Goal: Information Seeking & Learning: Learn about a topic

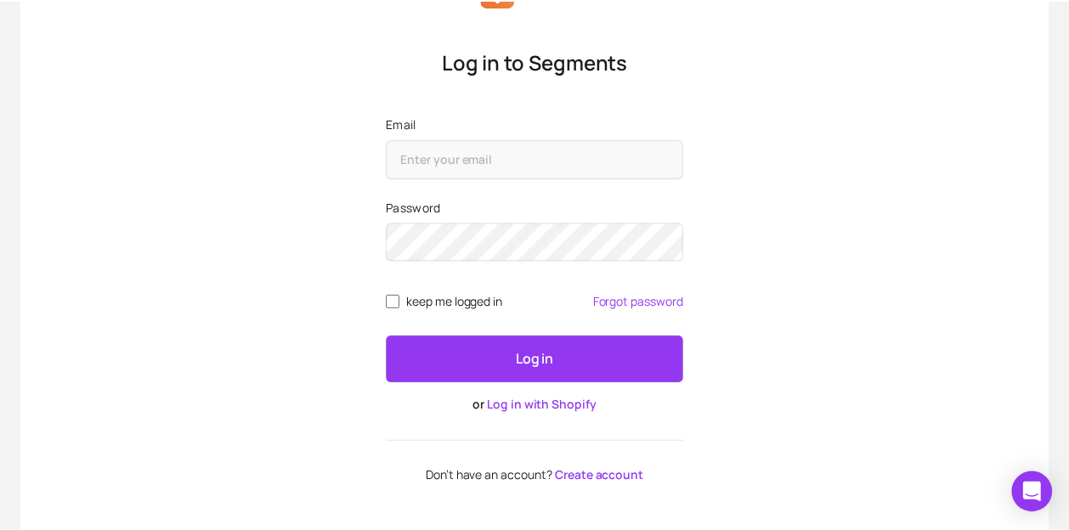
scroll to position [121, 0]
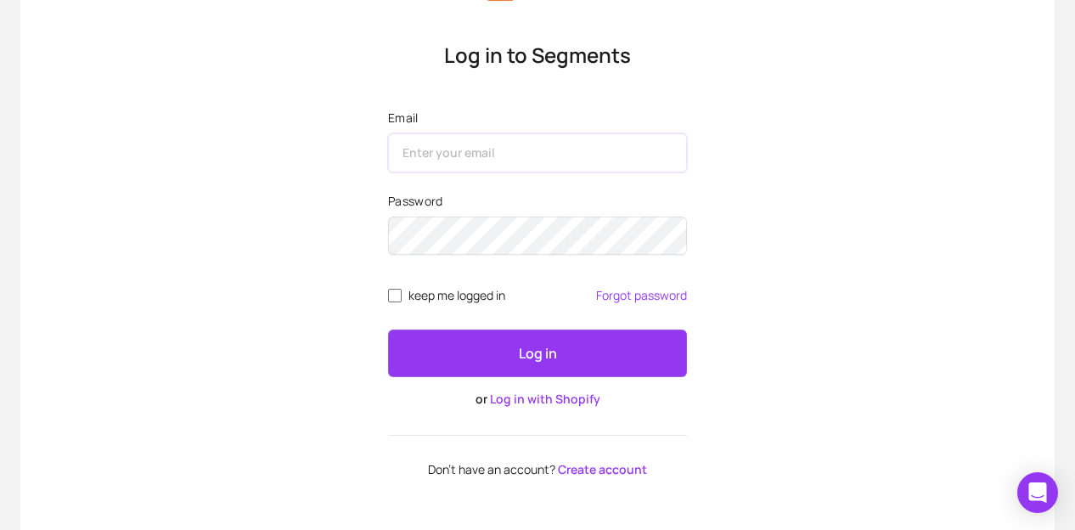
type input "[EMAIL_ADDRESS][DOMAIN_NAME]"
click at [574, 358] on button "Log in" at bounding box center [537, 354] width 299 height 48
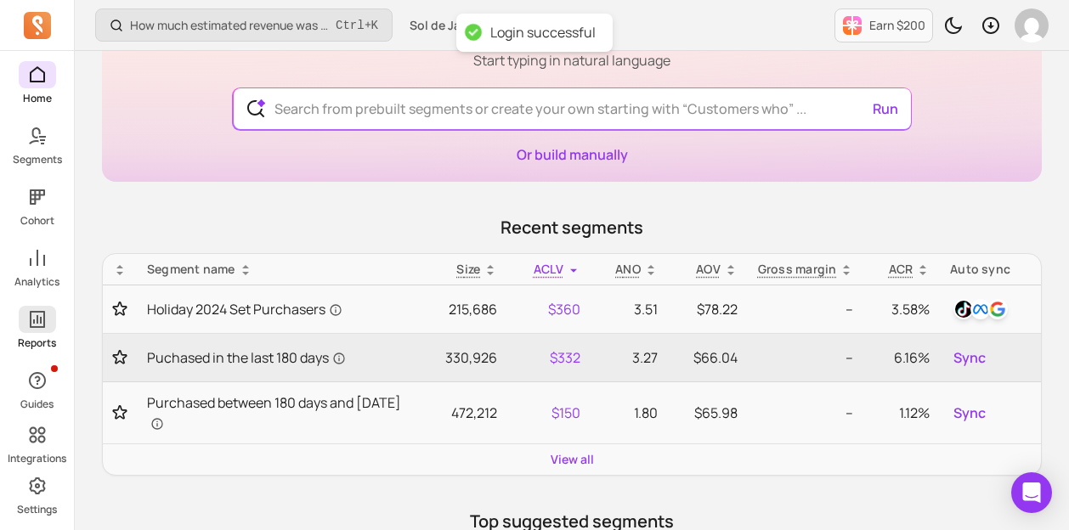
scroll to position [118, 0]
click at [31, 329] on icon at bounding box center [37, 319] width 20 height 20
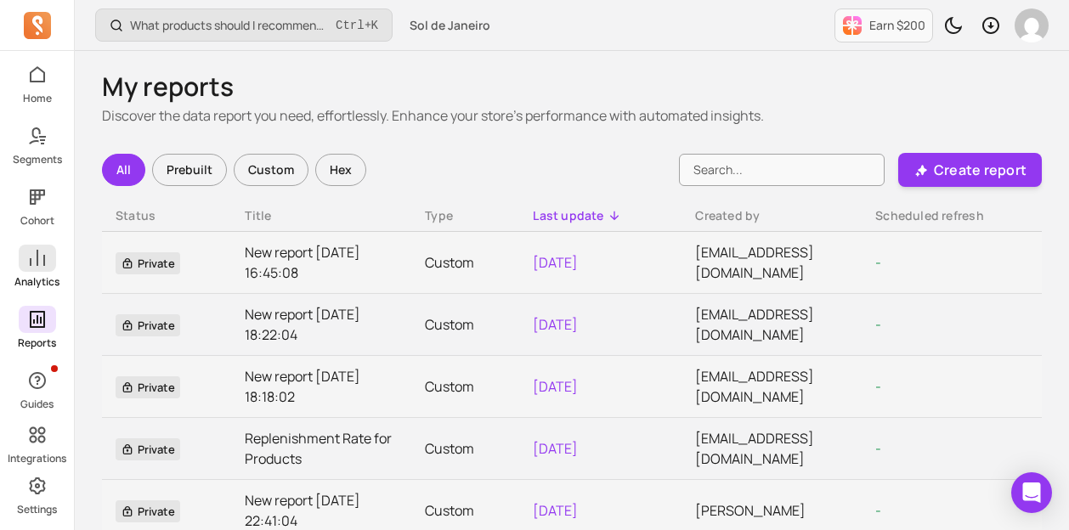
click at [31, 262] on icon at bounding box center [37, 258] width 20 height 20
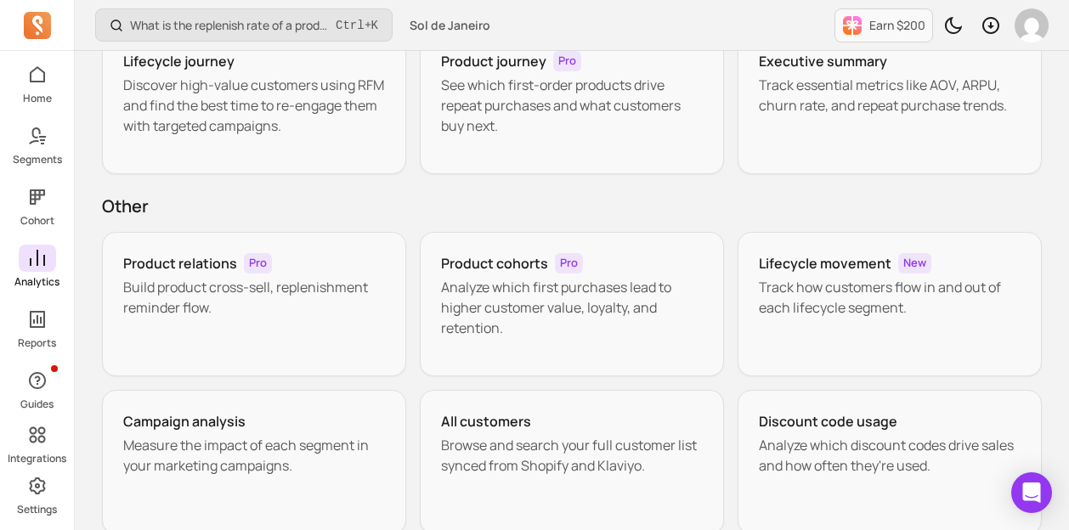
scroll to position [155, 0]
click at [40, 322] on icon at bounding box center [37, 319] width 15 height 17
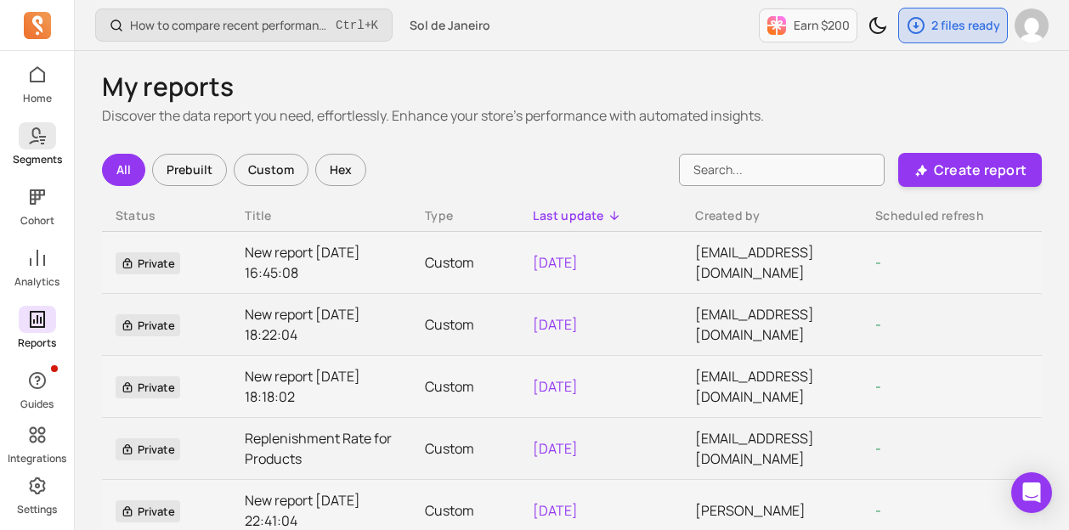
click at [40, 140] on icon at bounding box center [42, 140] width 5 height 2
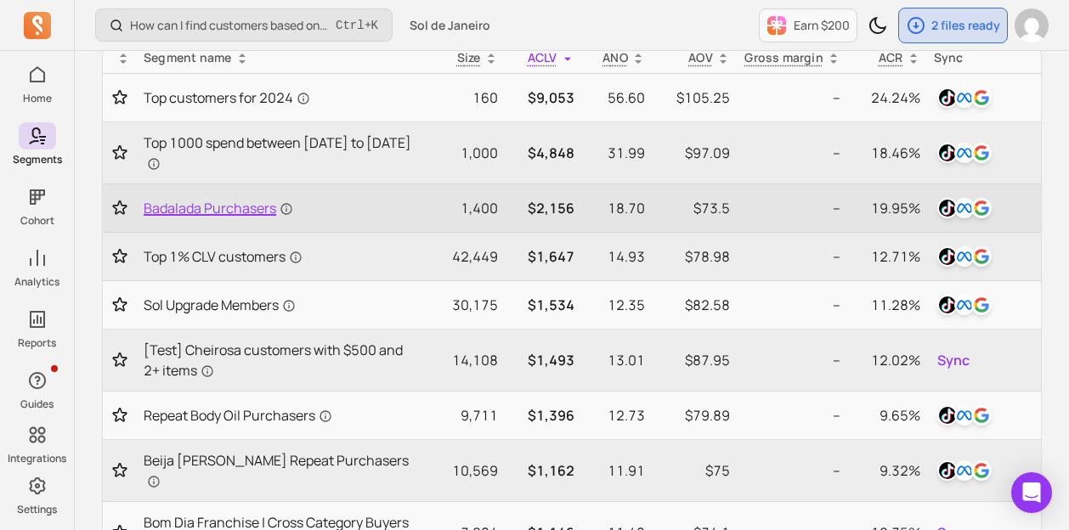
scroll to position [176, 0]
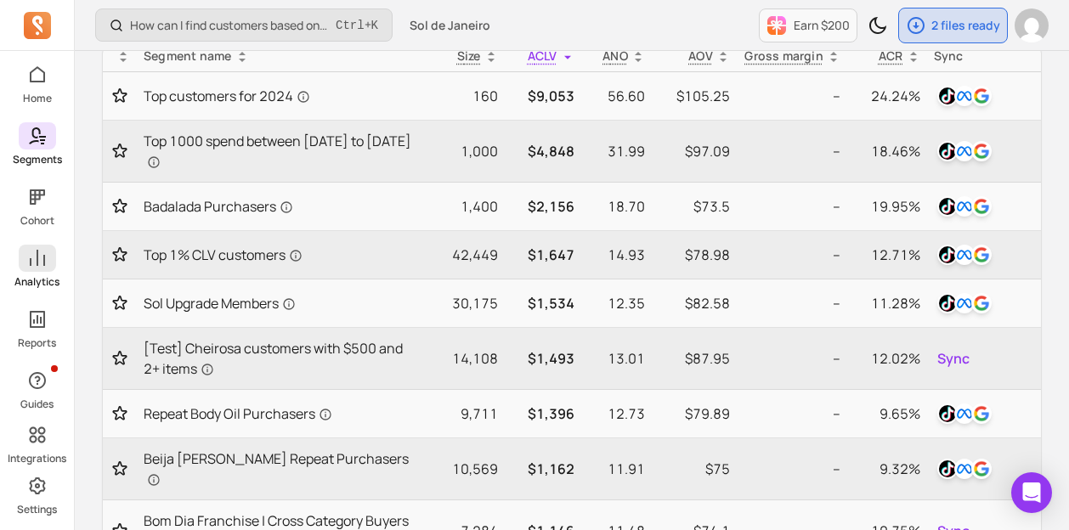
click at [34, 262] on icon at bounding box center [37, 258] width 20 height 20
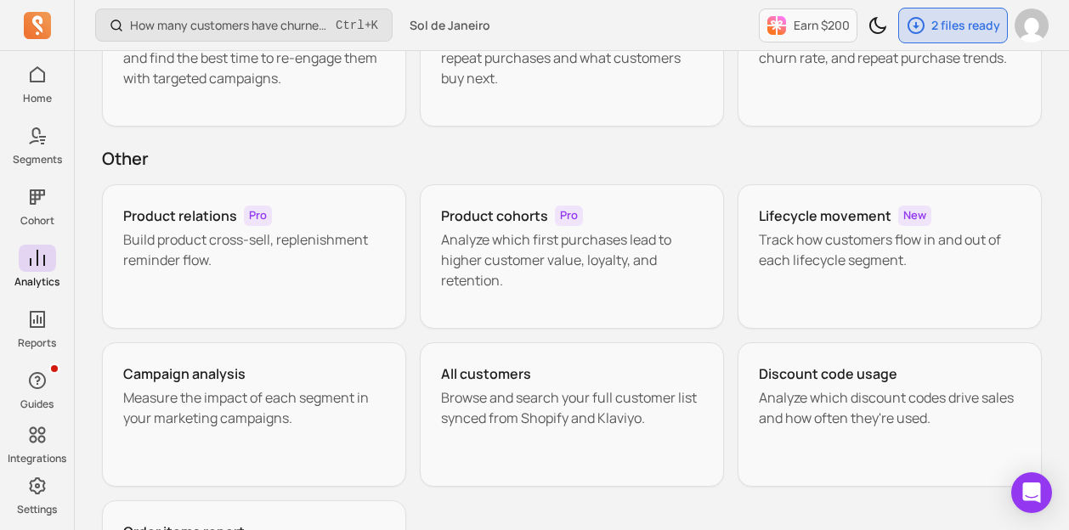
scroll to position [202, 0]
click at [228, 266] on p "Build product cross-sell, replenishment reminder flow." at bounding box center [254, 249] width 262 height 41
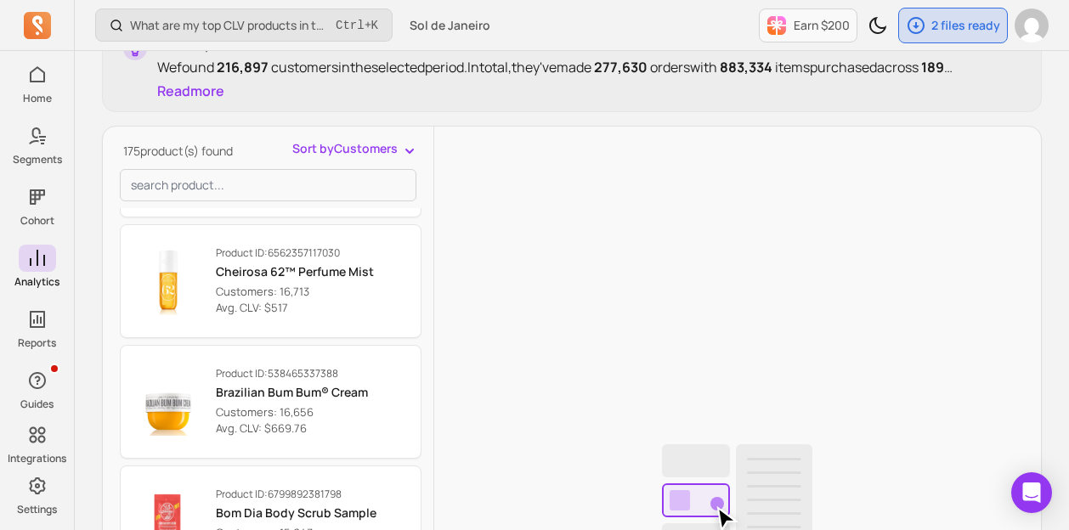
scroll to position [832, 0]
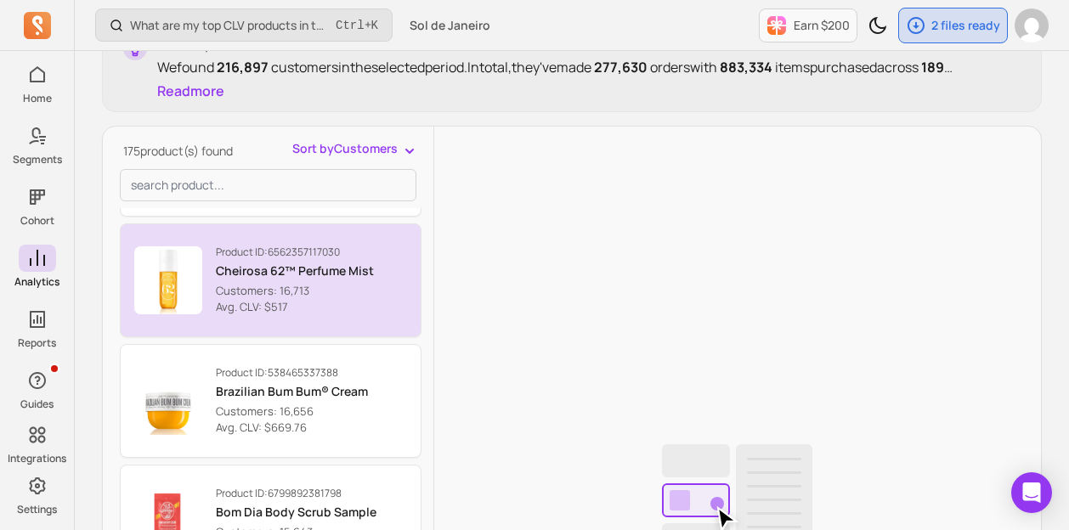
click at [351, 299] on p "Avg. CLV: $517" at bounding box center [295, 307] width 158 height 17
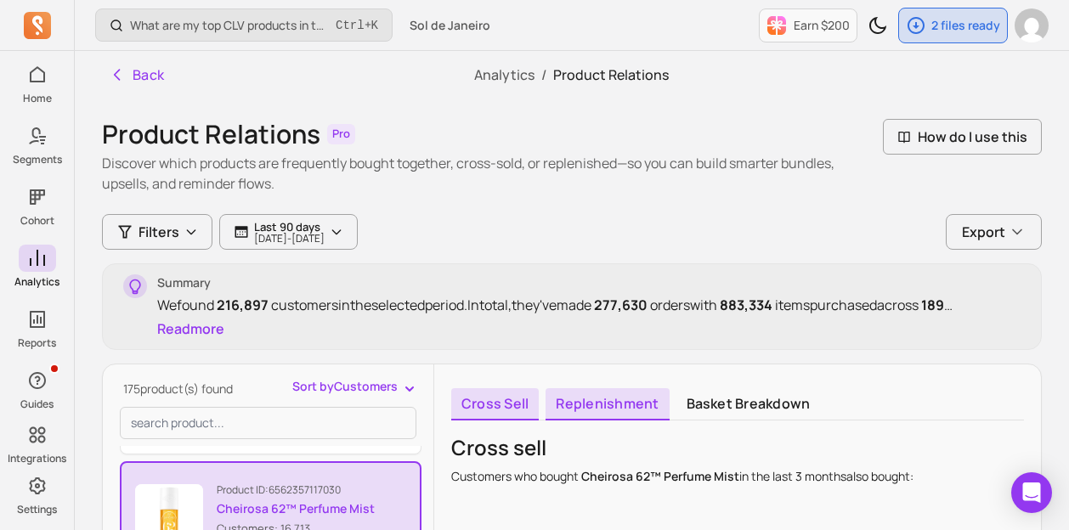
click at [629, 390] on link "Replenishment" at bounding box center [606, 404] width 123 height 32
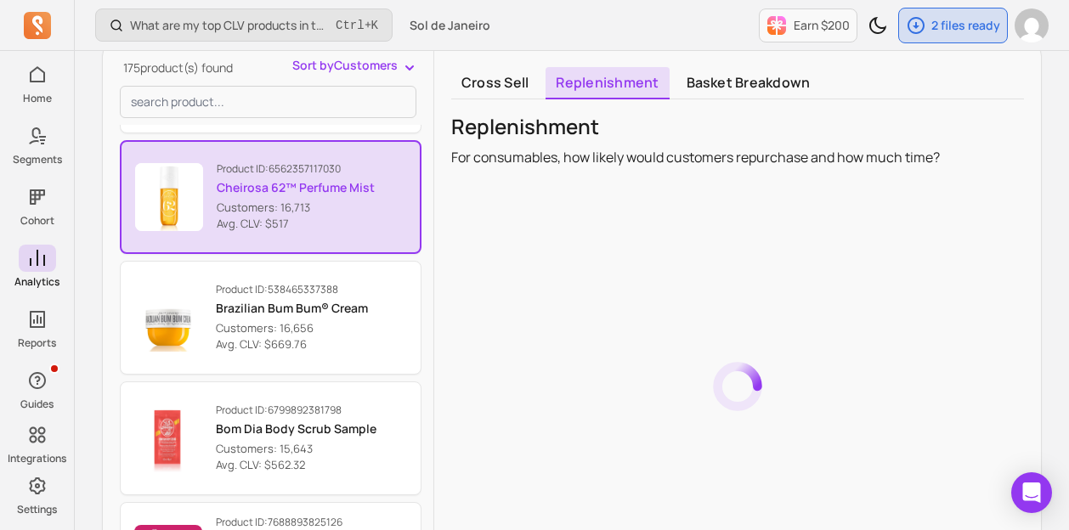
scroll to position [333, 0]
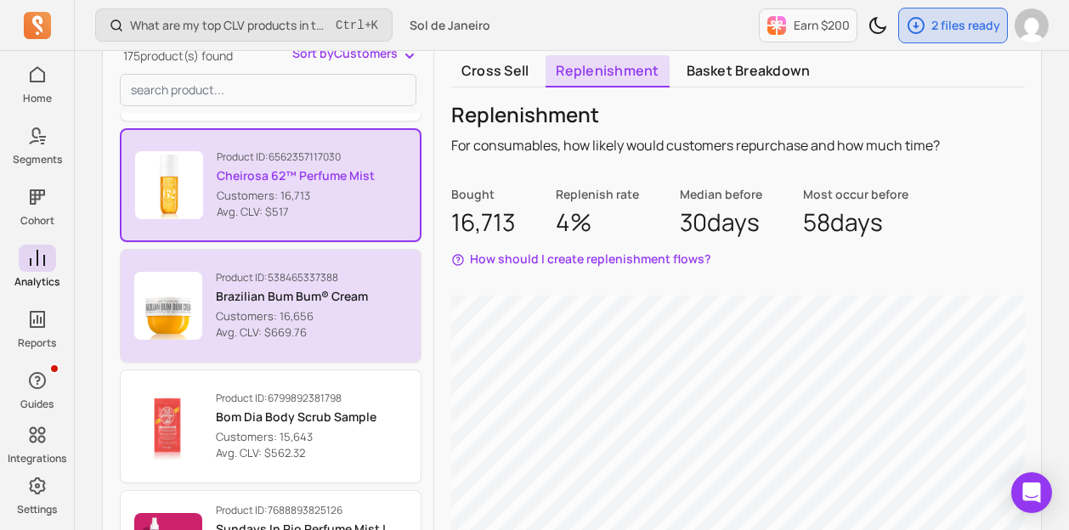
click at [372, 295] on button "Product ID: 538465337388 Brazilian Bum Bum® Cream Customers: 16,656 Avg. CLV: $…" at bounding box center [271, 306] width 302 height 114
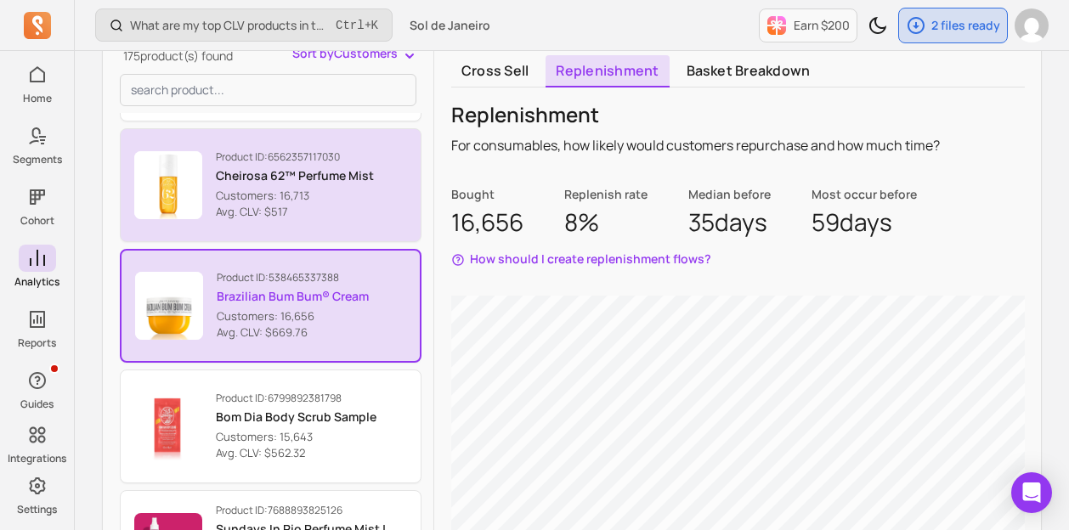
click at [317, 197] on p "Customers: 16,713" at bounding box center [295, 196] width 158 height 17
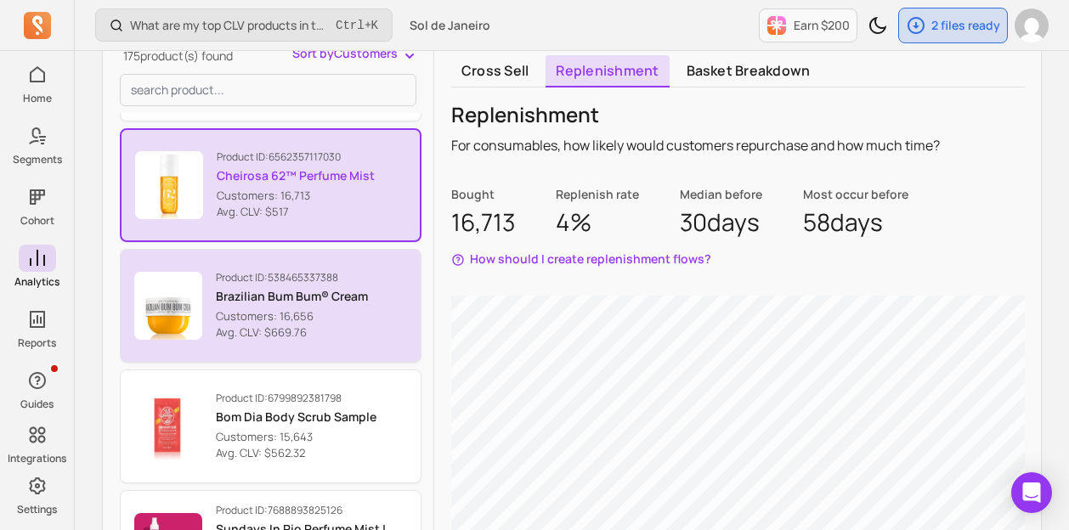
click at [304, 315] on p "Customers: 16,656" at bounding box center [292, 316] width 152 height 17
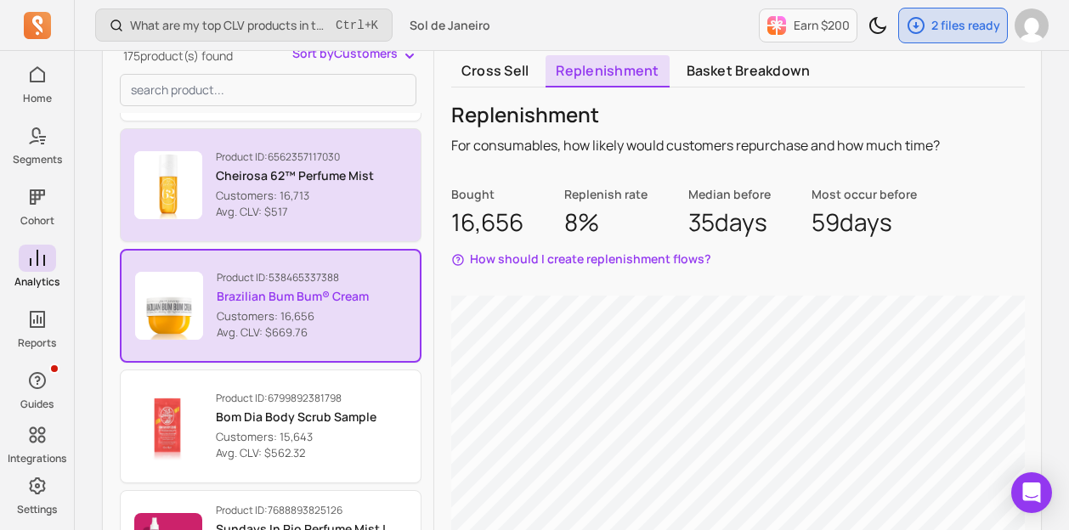
click at [312, 212] on p "Avg. CLV: $517" at bounding box center [295, 212] width 158 height 17
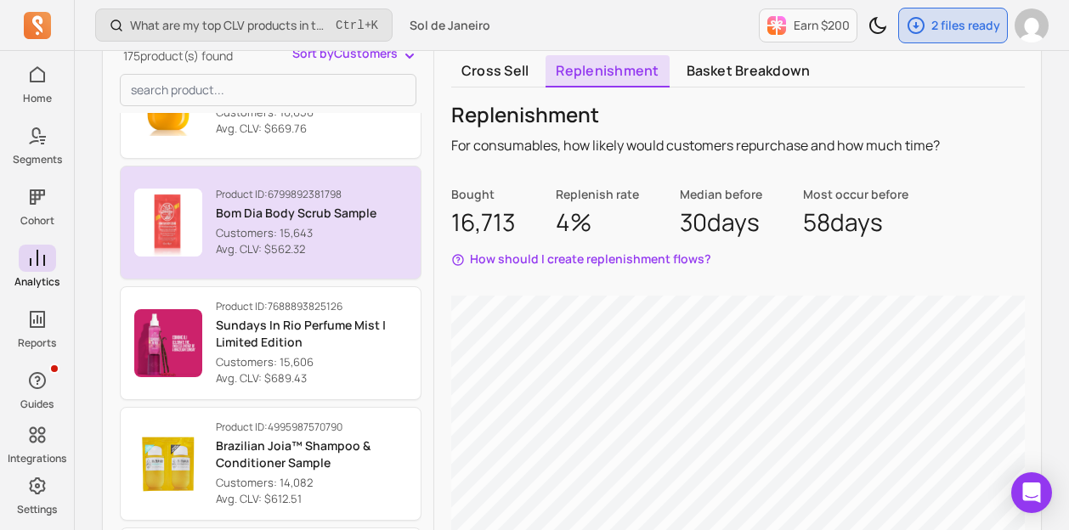
scroll to position [1037, 0]
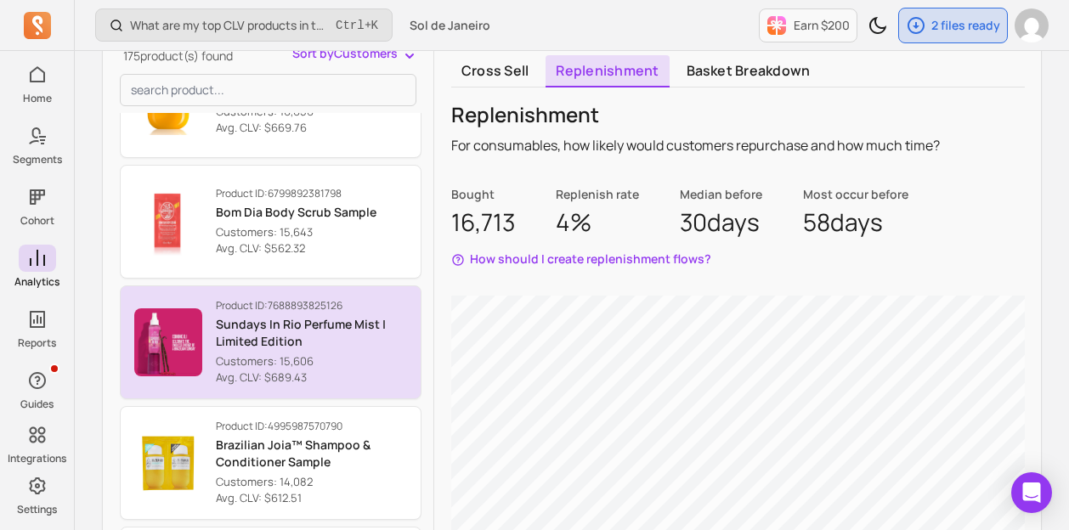
click at [360, 339] on p "Sundays In Rio Perfume Mist | Limited Edition" at bounding box center [311, 333] width 191 height 34
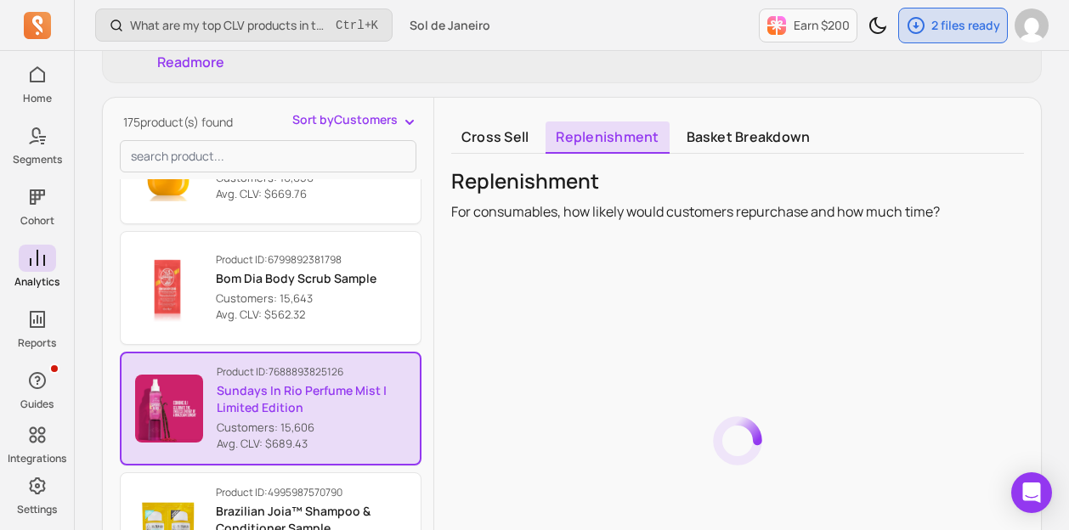
scroll to position [264, 0]
